Goal: Information Seeking & Learning: Learn about a topic

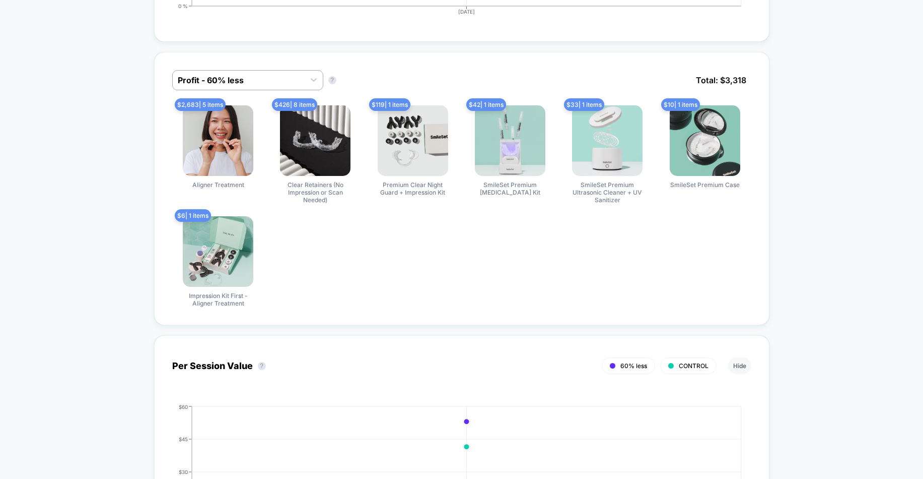
scroll to position [810, 0]
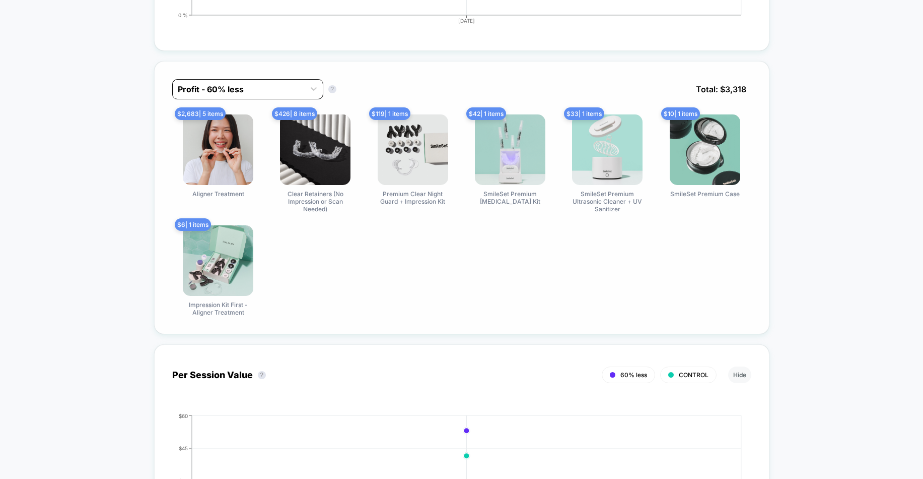
click at [246, 86] on div at bounding box center [239, 89] width 122 height 12
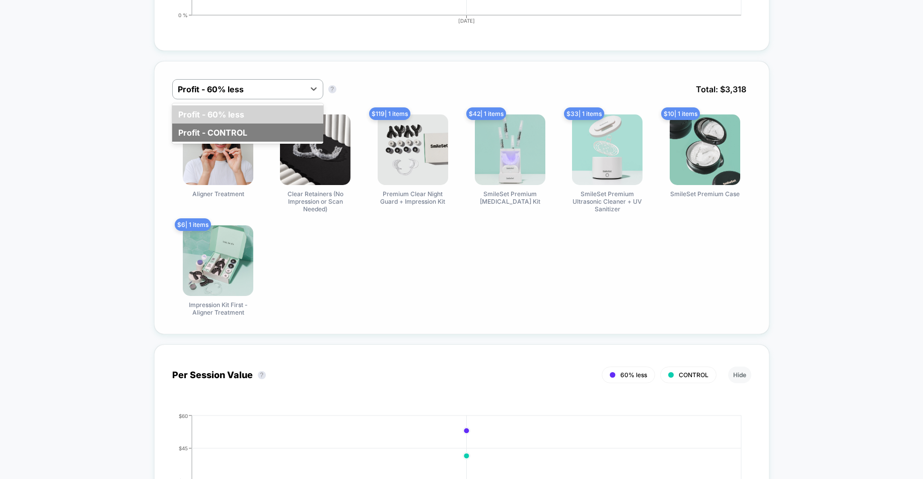
click at [241, 124] on div "Profit - CONTROL" at bounding box center [247, 132] width 151 height 18
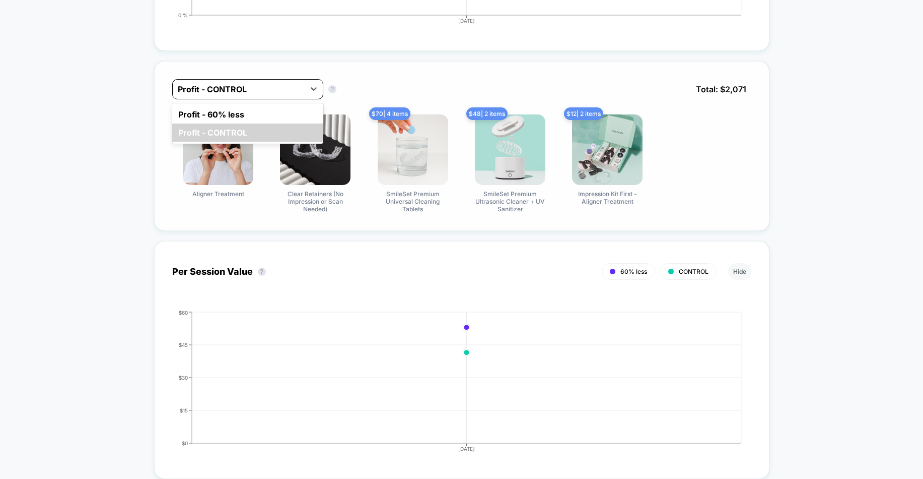
click at [226, 87] on div at bounding box center [239, 89] width 122 height 12
click at [405, 88] on div "option Profit - 60% less focused, 1 of 2. 2 results available. Use Up and Down …" at bounding box center [461, 96] width 579 height 35
click at [278, 86] on div at bounding box center [239, 89] width 122 height 12
click at [268, 120] on div "Profit - 60% less" at bounding box center [247, 114] width 151 height 18
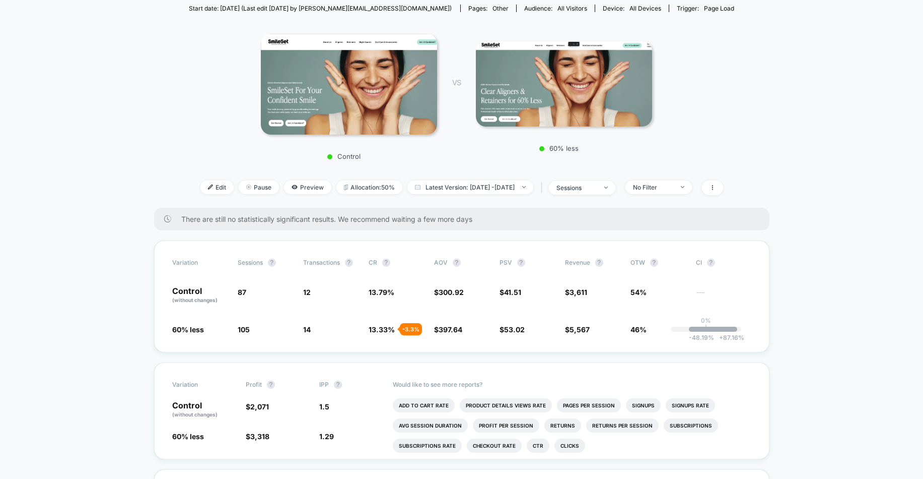
scroll to position [0, 0]
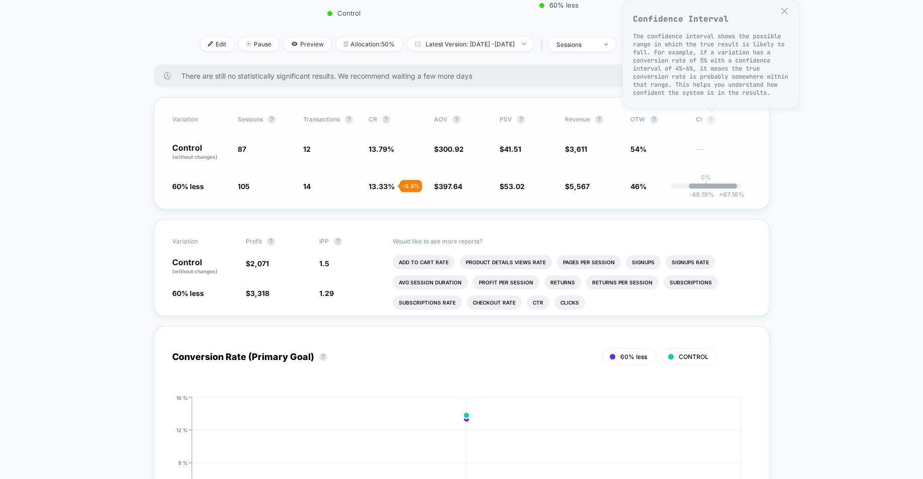
scroll to position [284, 0]
